Goal: Navigation & Orientation: Find specific page/section

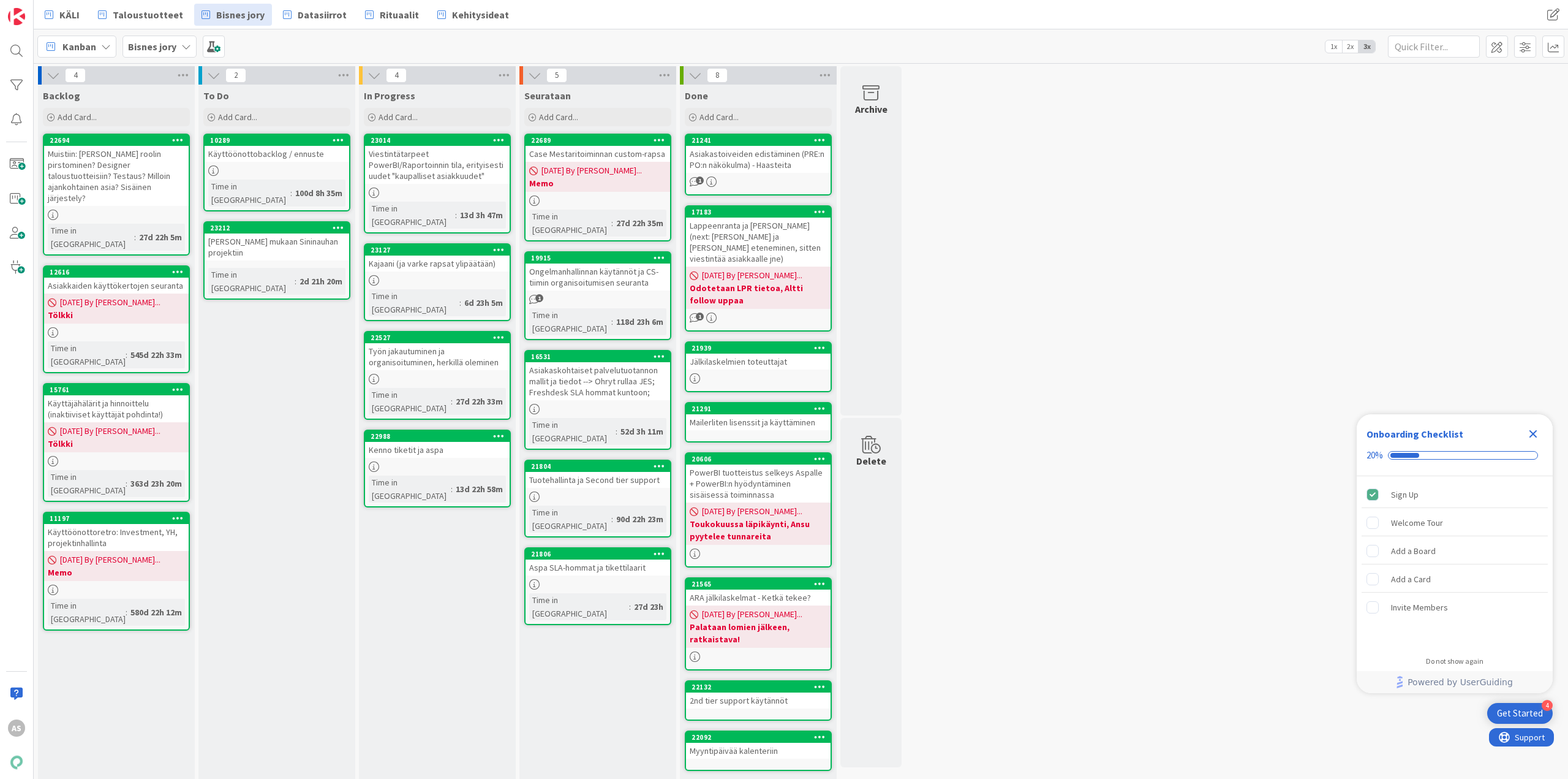
click at [1528, 430] on icon "Close Checklist" at bounding box center [1534, 434] width 15 height 15
click at [327, 538] on div "To Do Add Card... 10289 Käyttöönottobacklog / ennuste Time in Column : 100d 8h …" at bounding box center [277, 433] width 157 height 696
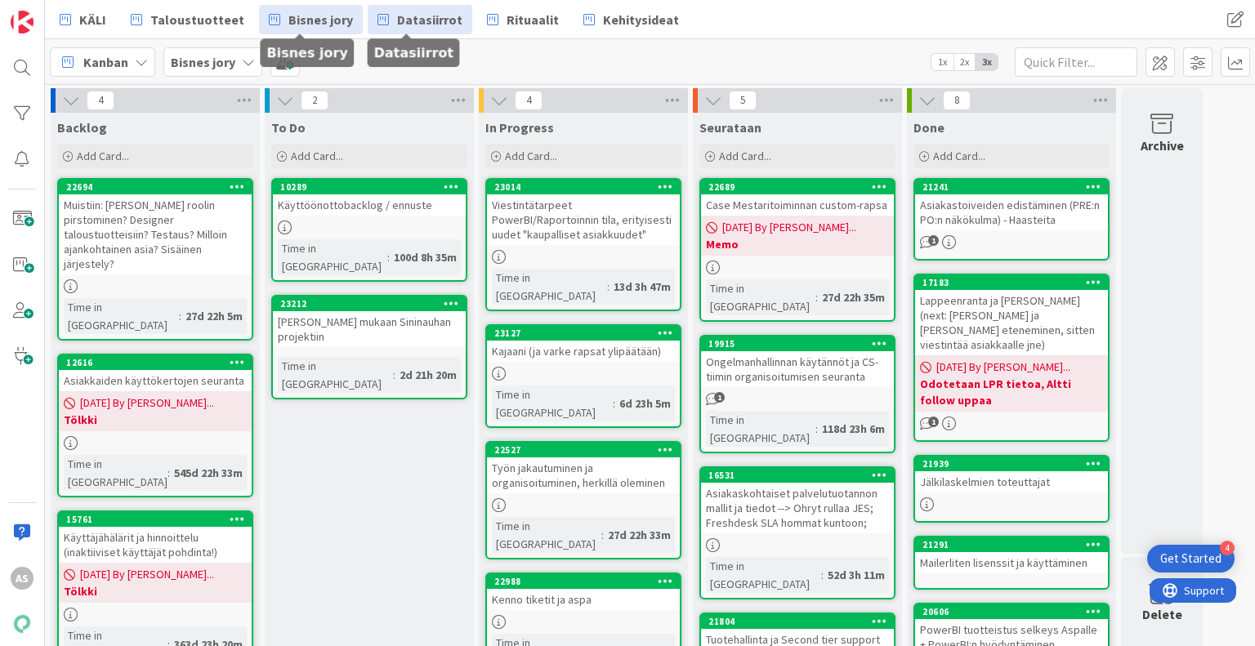
click at [378, 16] on icon at bounding box center [383, 19] width 11 height 21
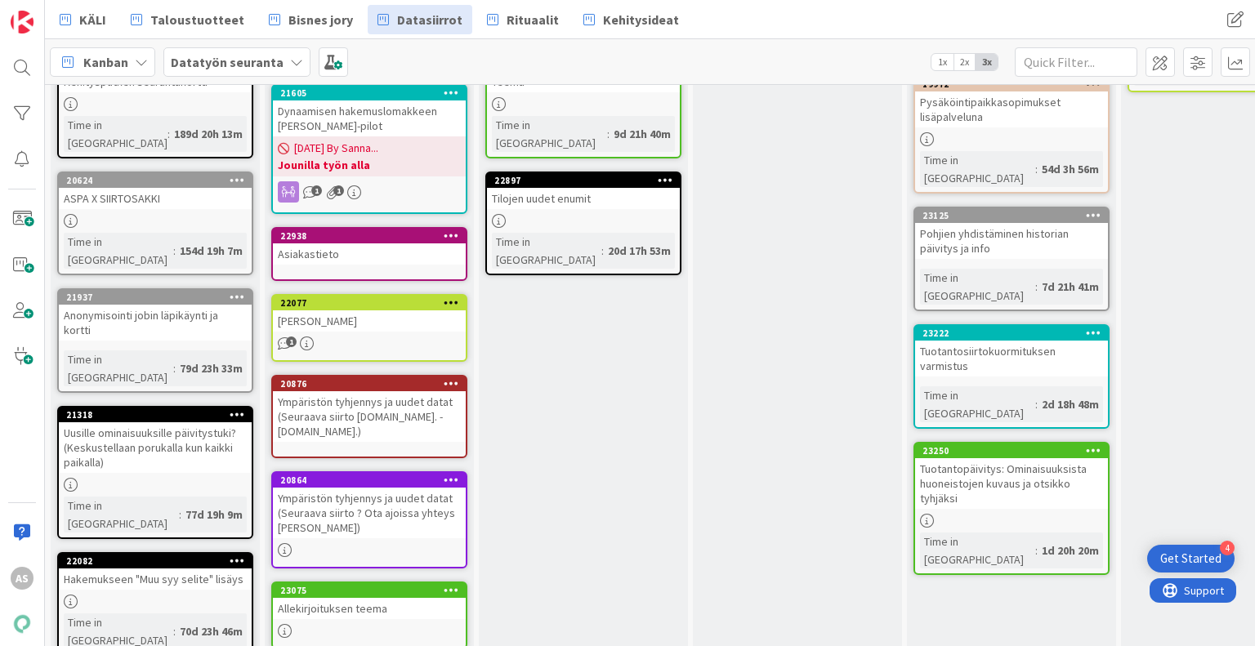
scroll to position [105, 0]
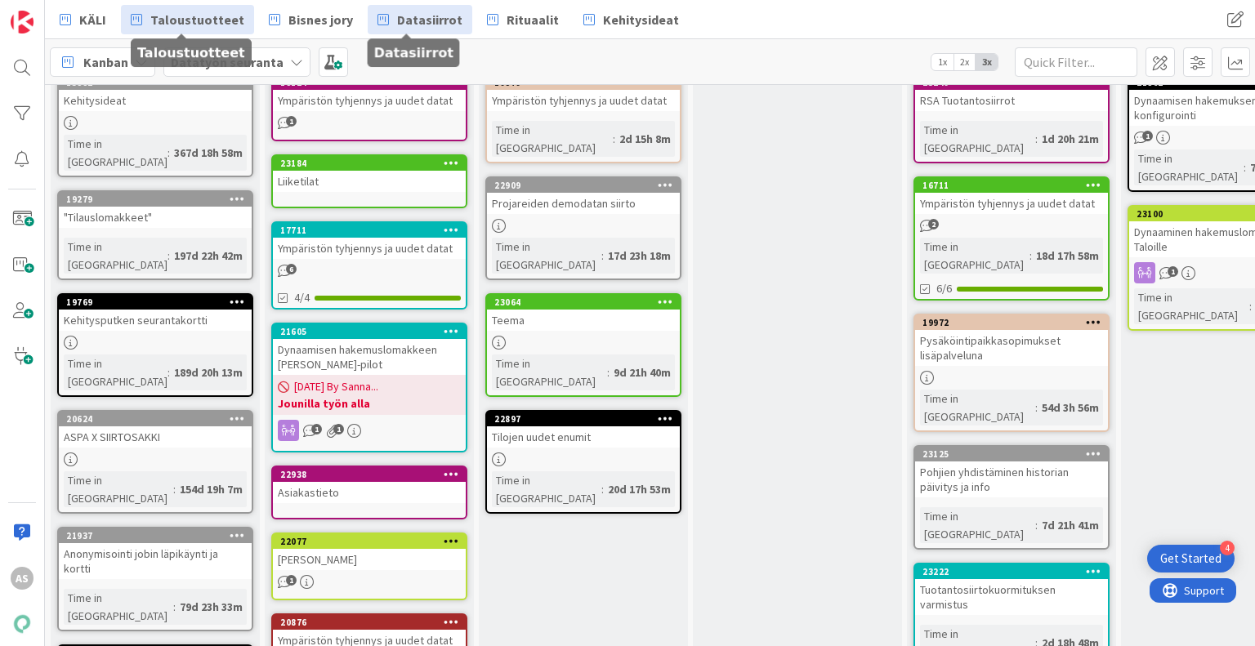
click at [155, 23] on span "Taloustuotteet" at bounding box center [197, 20] width 94 height 20
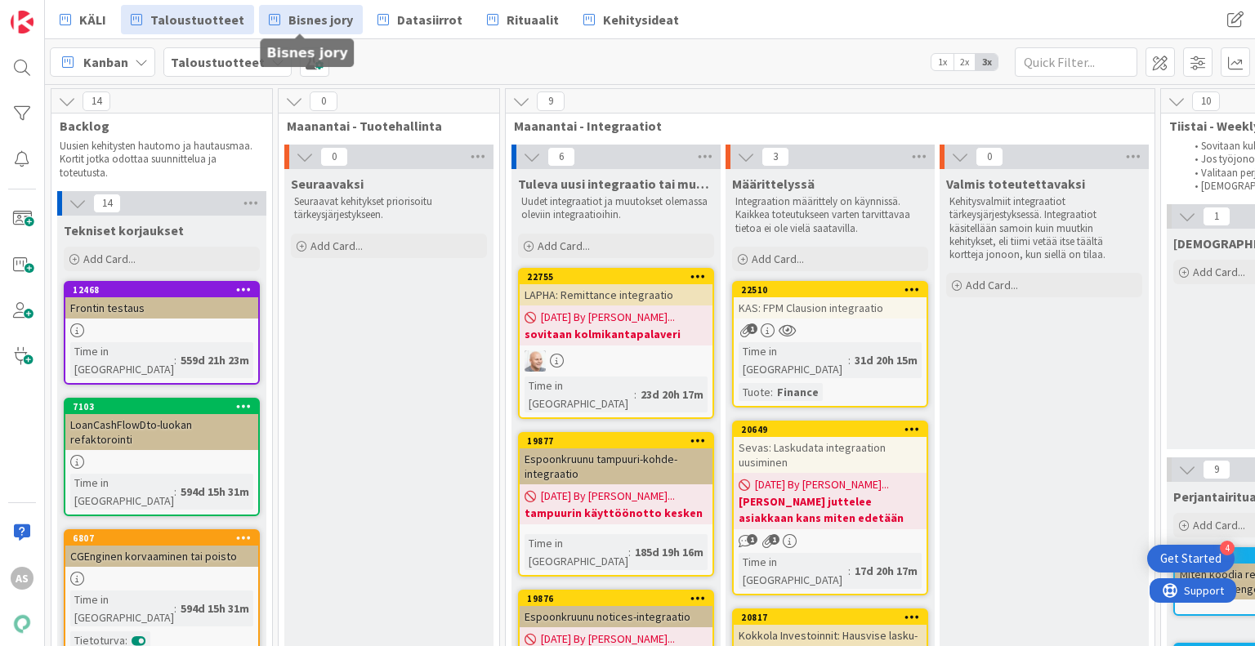
click at [343, 30] on link "Bisnes jory" at bounding box center [311, 19] width 104 height 29
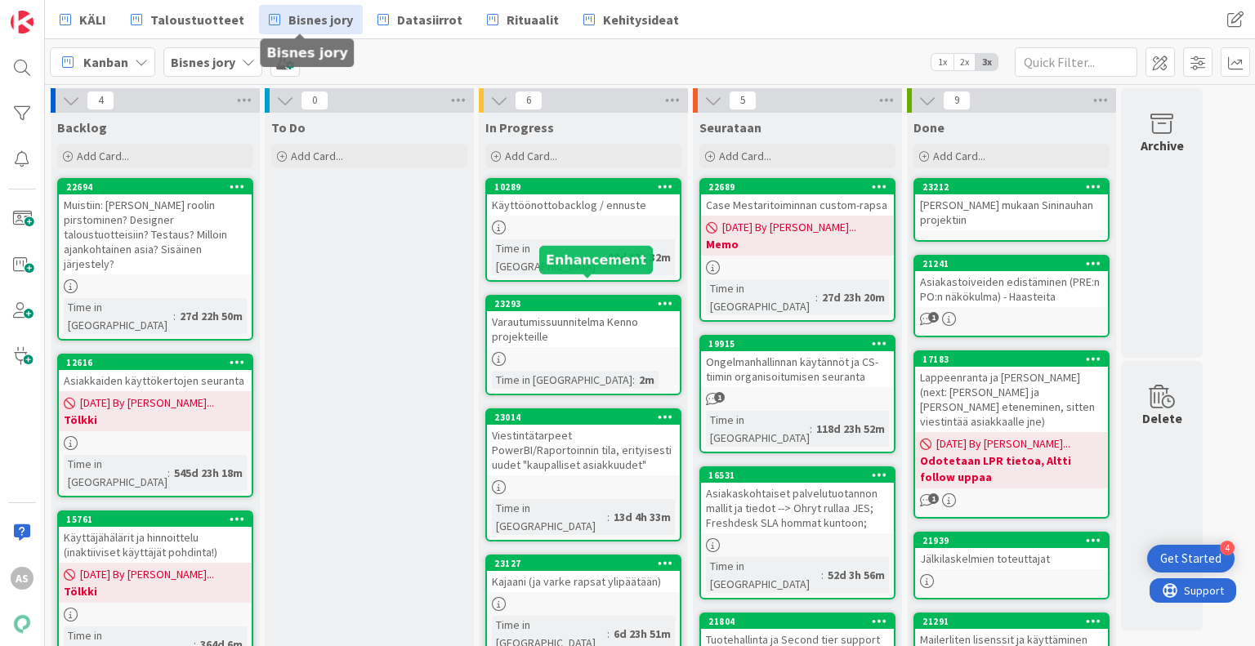
click at [597, 298] on div "23293" at bounding box center [587, 303] width 186 height 11
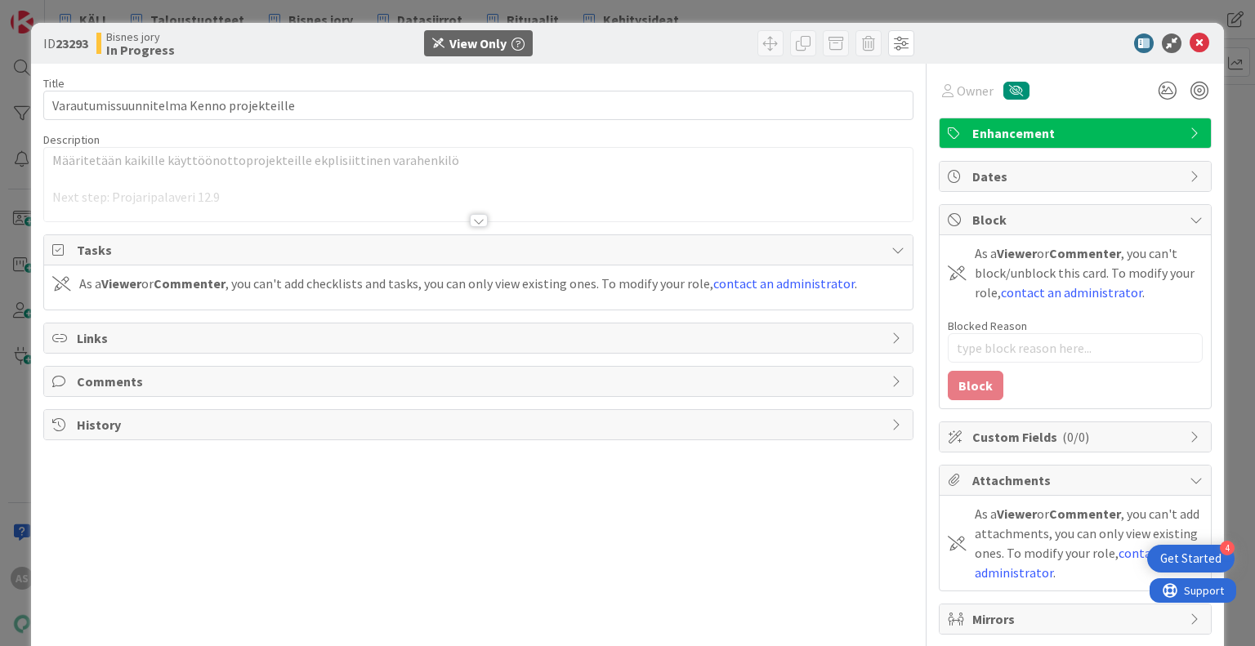
click at [475, 220] on div at bounding box center [479, 220] width 18 height 13
click at [1192, 48] on icon at bounding box center [1200, 44] width 20 height 20
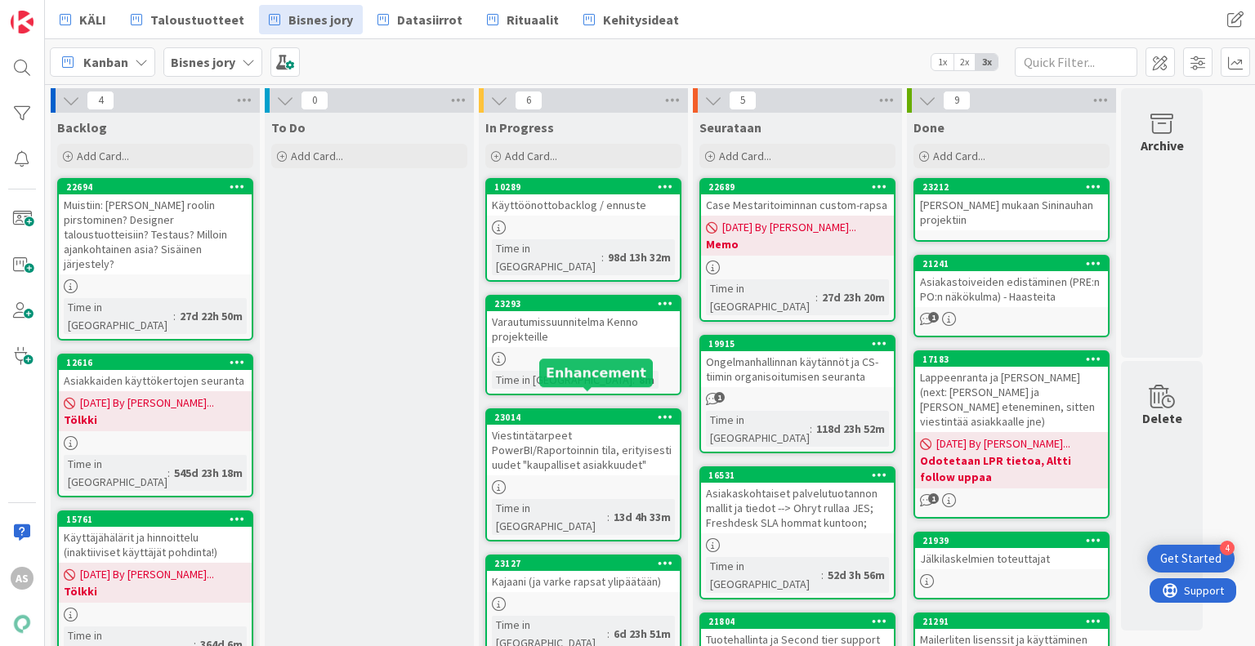
click at [575, 412] on div "23014" at bounding box center [587, 417] width 186 height 11
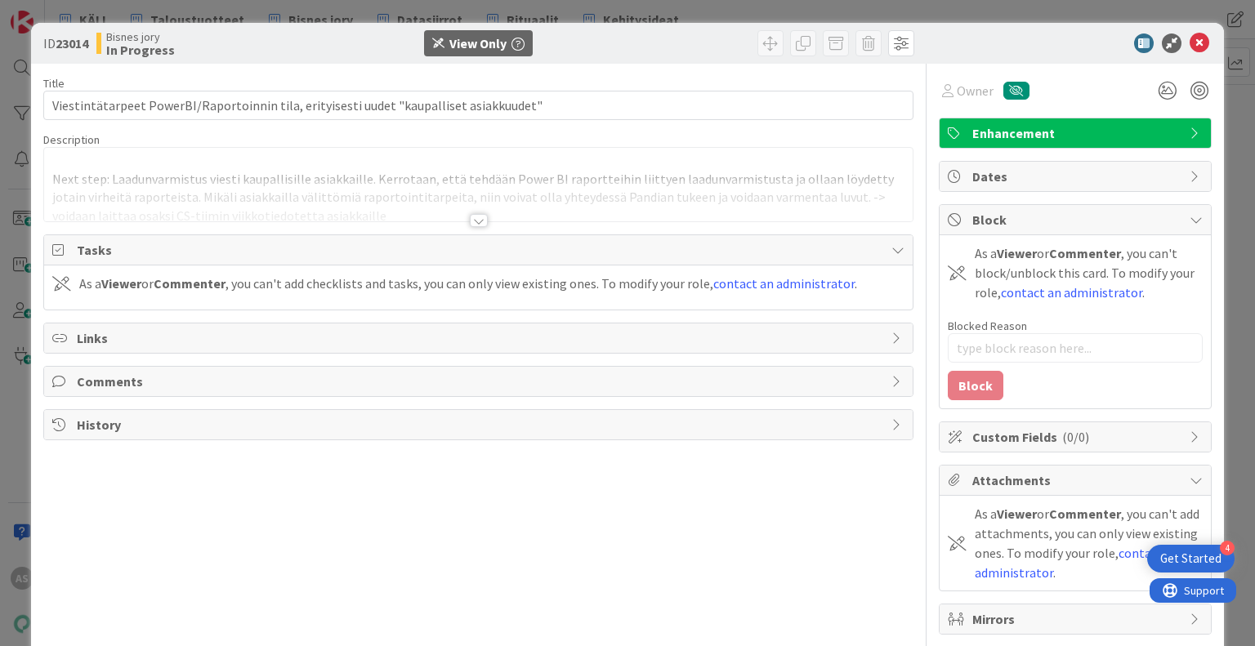
click at [470, 223] on div at bounding box center [479, 220] width 18 height 13
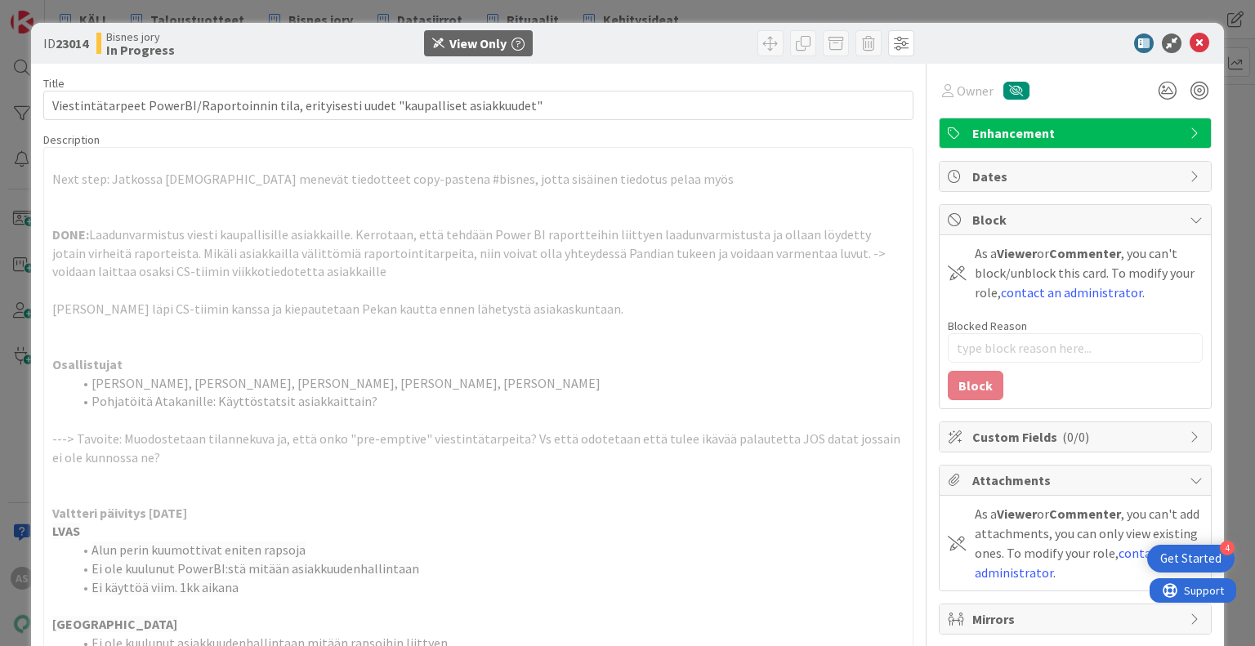
type textarea "x"
click at [1190, 40] on icon at bounding box center [1200, 44] width 20 height 20
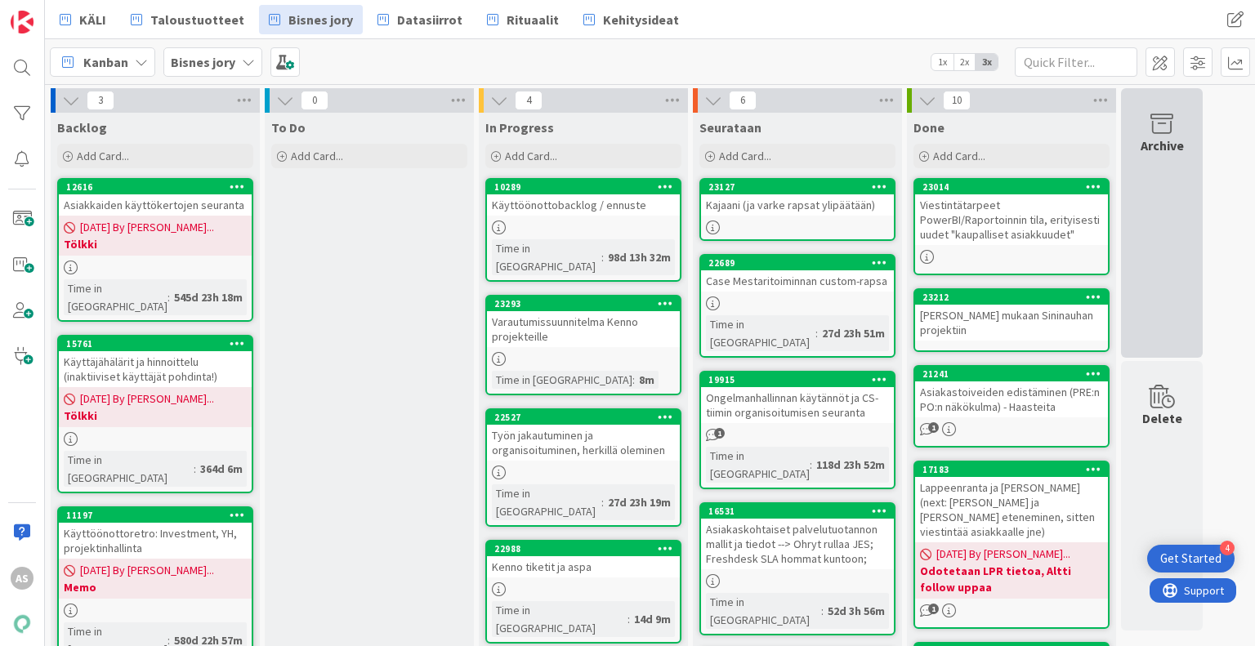
click at [1145, 195] on div "Archive" at bounding box center [1162, 223] width 82 height 270
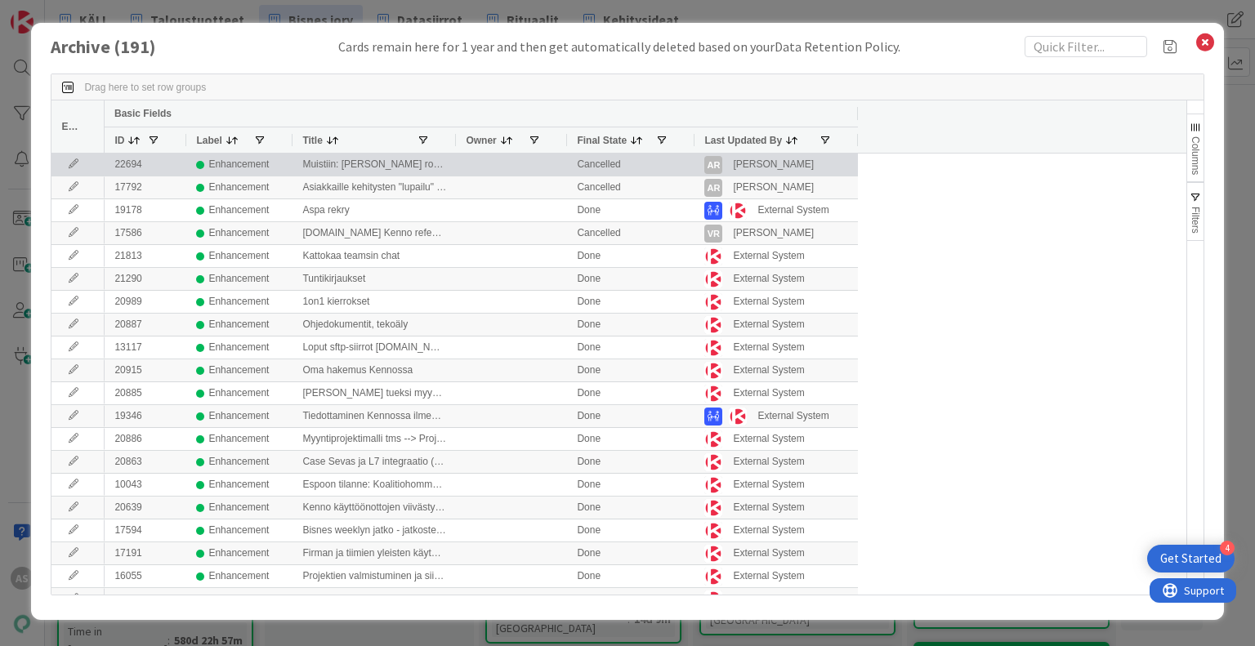
click at [353, 165] on div "Muistiin: [PERSON_NAME] roolin pirstominen? Designer taloustuotteisiin? Testaus…" at bounding box center [374, 165] width 163 height 22
click at [395, 163] on div "Muistiin: [PERSON_NAME] roolin pirstominen? Designer taloustuotteisiin? Testaus…" at bounding box center [374, 165] width 163 height 22
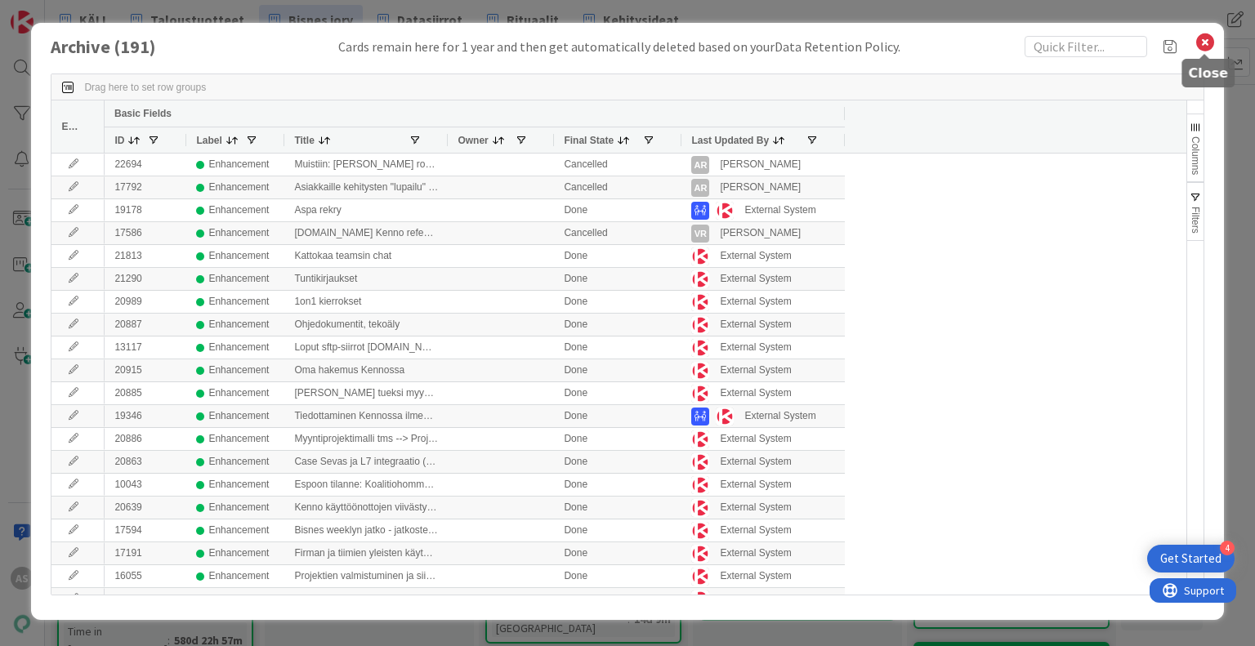
click at [1214, 55] on div "Archive ( 191 ) Cards remain here for 1 year and then get automatically deleted…" at bounding box center [627, 321] width 1192 height 597
click at [1209, 47] on icon at bounding box center [1205, 42] width 21 height 23
